Goal: Find specific page/section: Find specific page/section

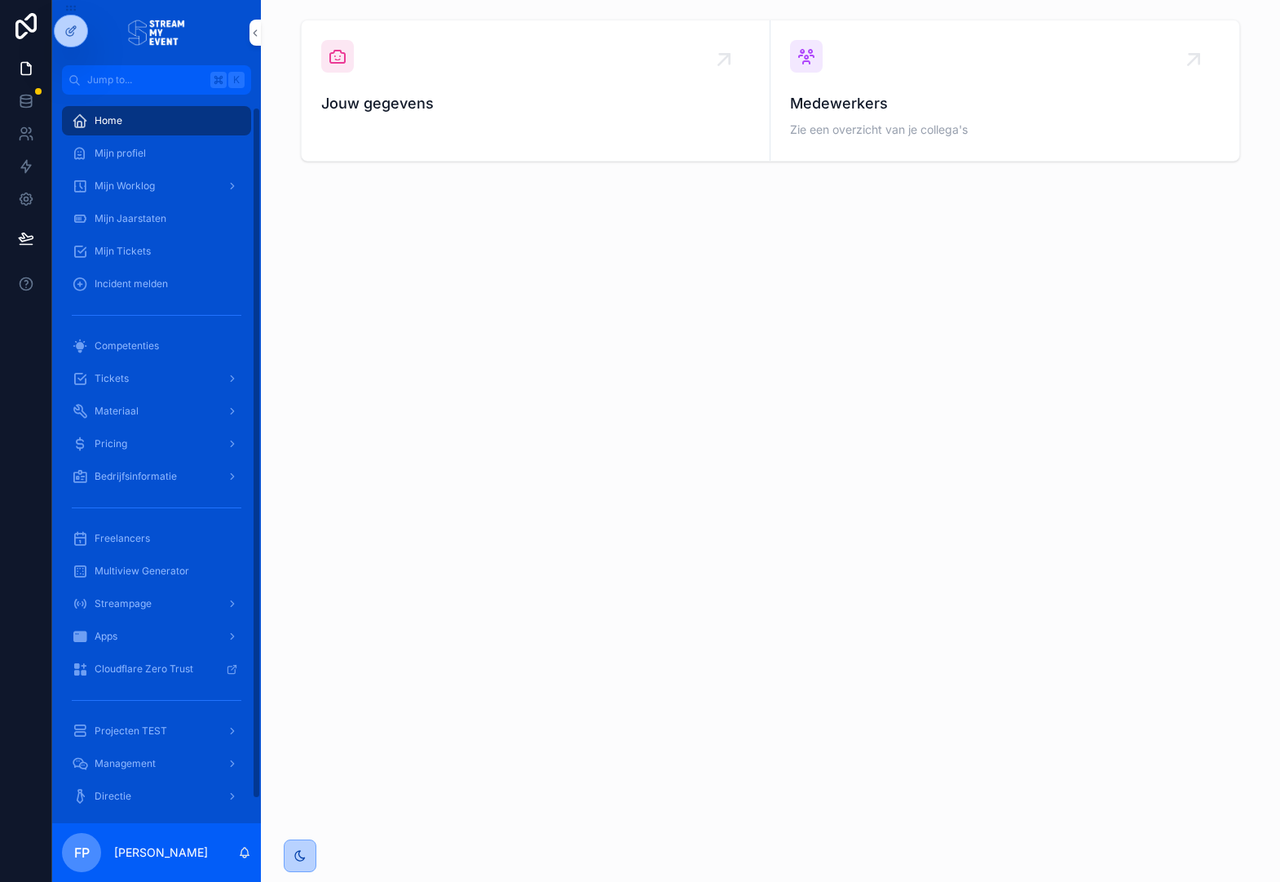
scroll to position [38, 0]
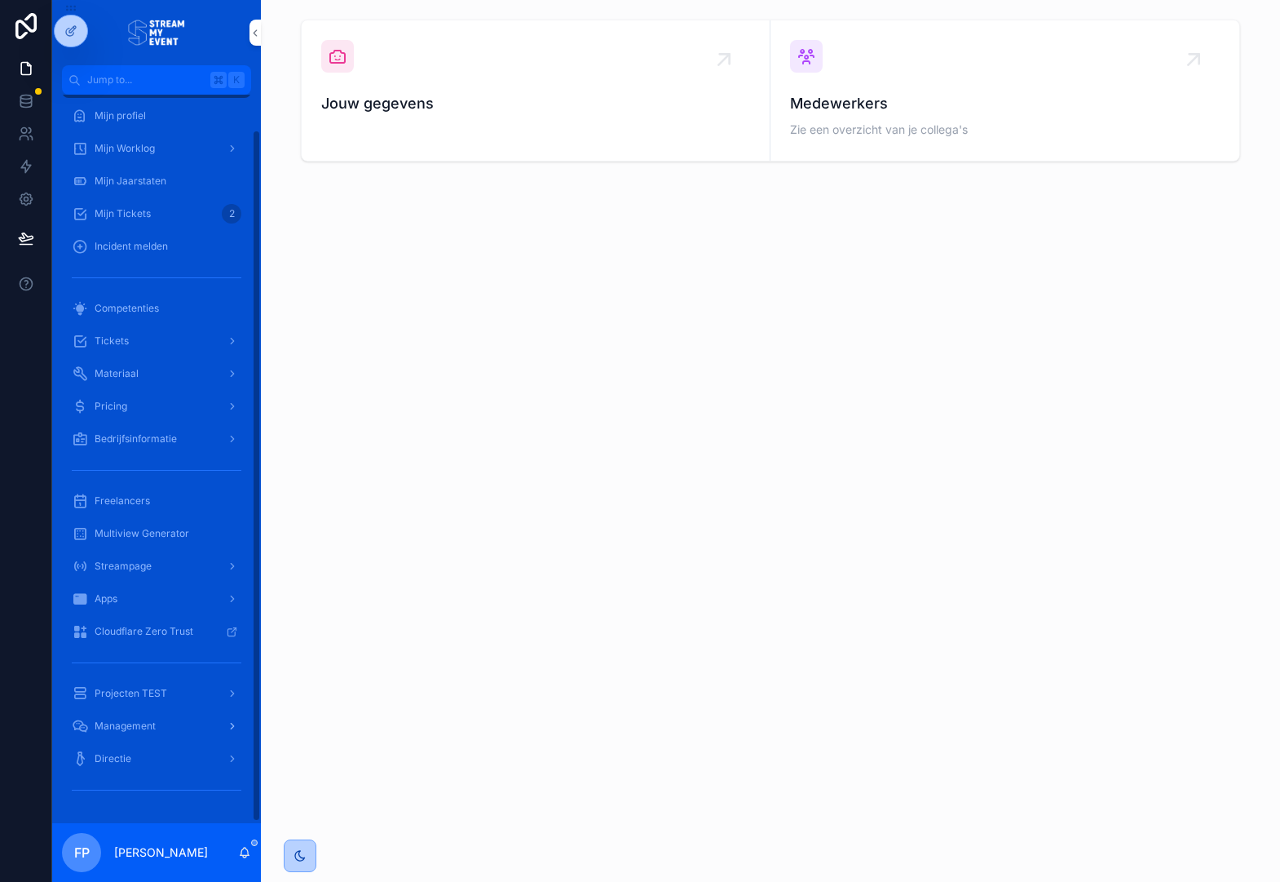
click at [161, 726] on div "Management" at bounding box center [157, 726] width 170 height 26
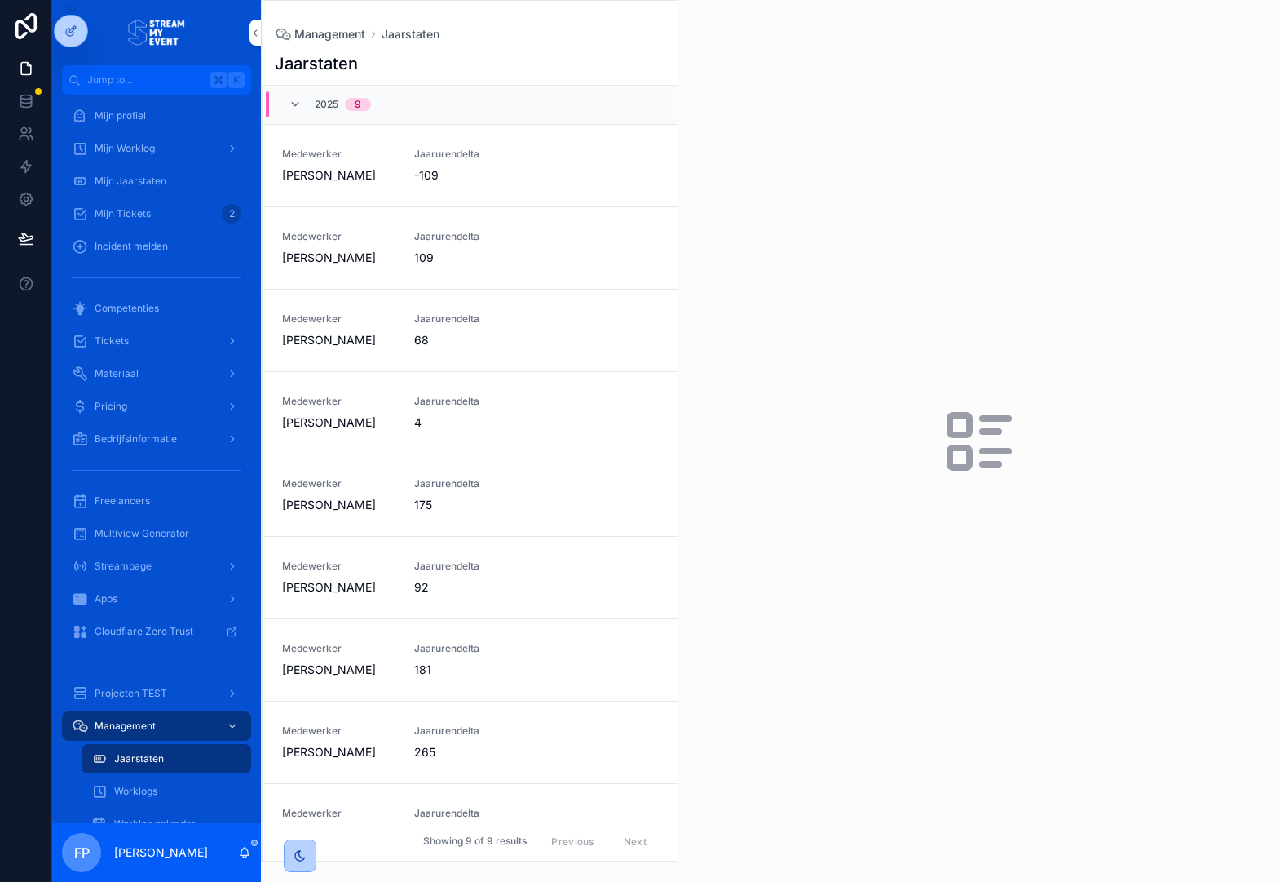
click at [480, 156] on span "Jaarurendelta" at bounding box center [470, 154] width 113 height 13
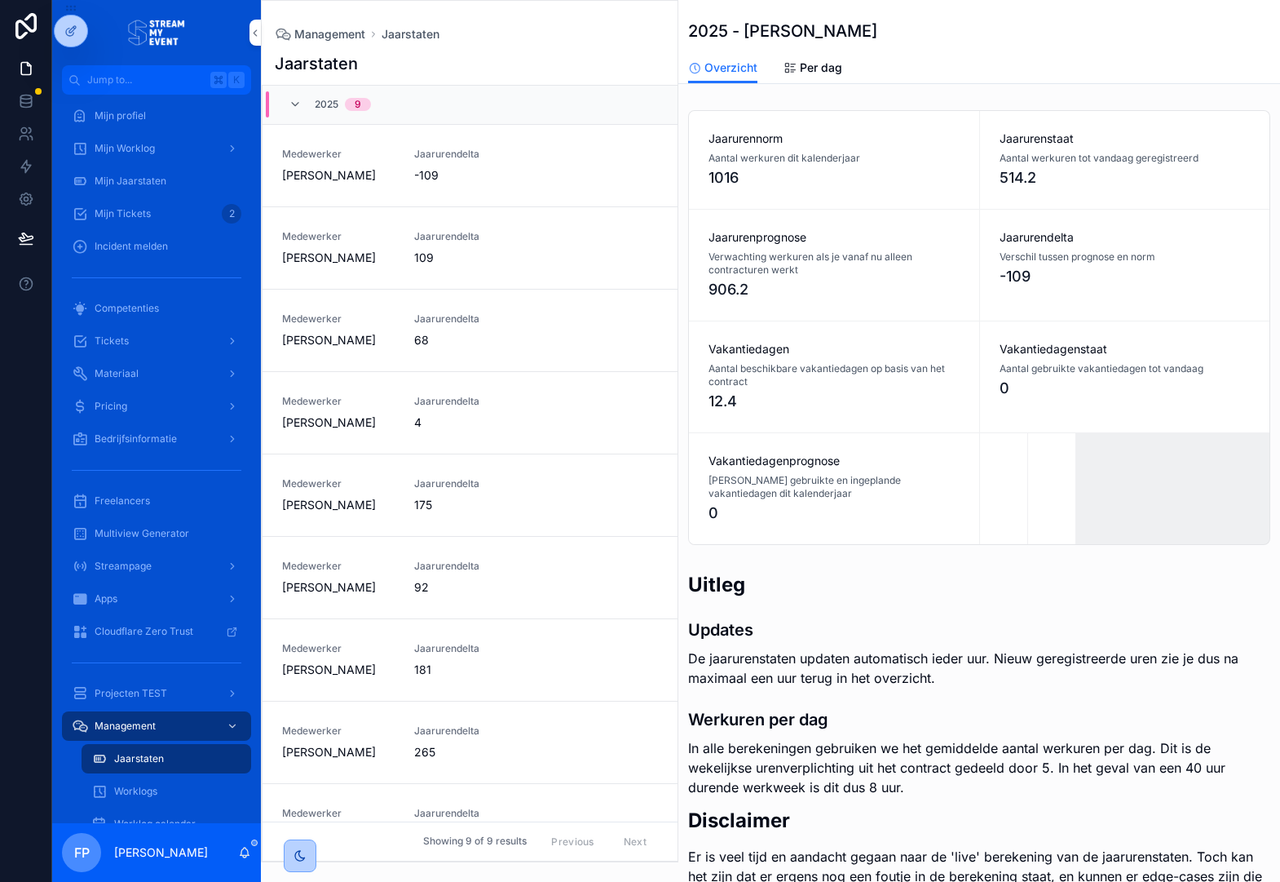
click at [555, 38] on div "Management Jaarstaten" at bounding box center [470, 34] width 390 height 15
click at [535, 39] on div "Management Jaarstaten" at bounding box center [470, 34] width 390 height 15
